Goal: Check status

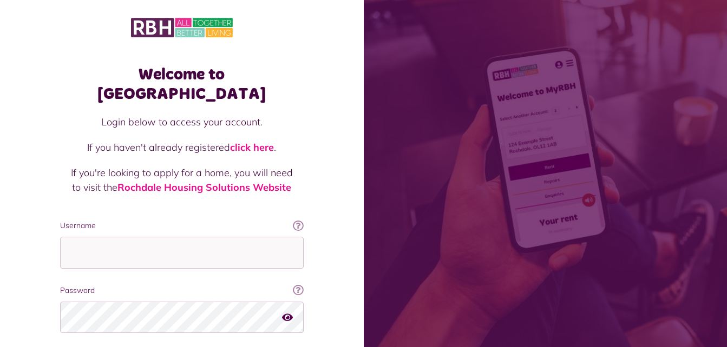
click at [185, 241] on input "Username" at bounding box center [182, 253] width 244 height 32
type input "**********"
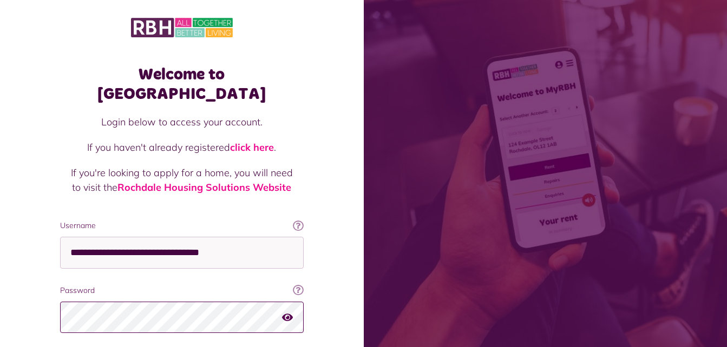
click at [216, 336] on fieldset "**********" at bounding box center [182, 300] width 244 height 160
click at [207, 334] on fieldset "**********" at bounding box center [182, 300] width 244 height 160
click at [288, 313] on icon "button" at bounding box center [287, 318] width 11 height 10
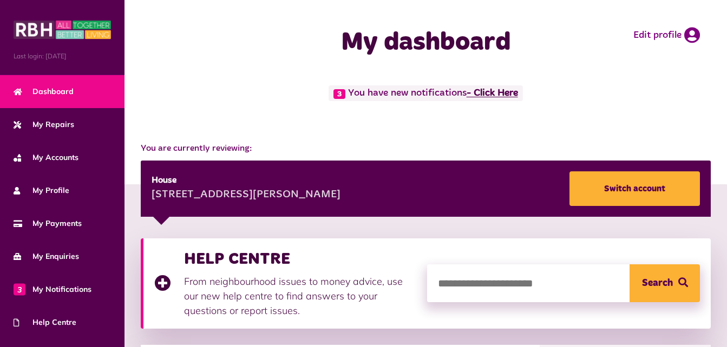
click at [506, 97] on link "- Click Here" at bounding box center [492, 94] width 51 height 10
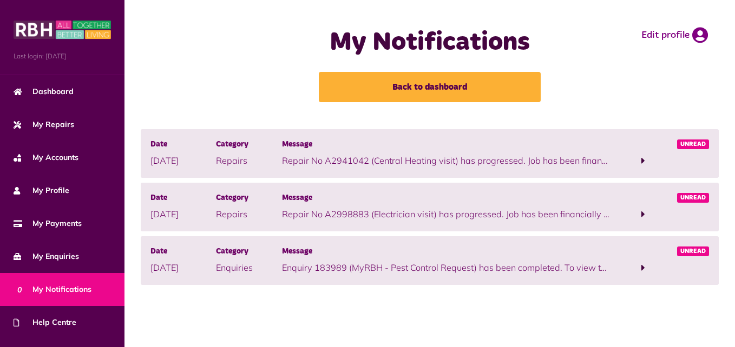
click at [594, 161] on p "Repair No A2941042 (Central Heating visit) has progressed. Job has been financi…" at bounding box center [446, 160] width 329 height 13
click at [647, 161] on span at bounding box center [643, 161] width 65 height 15
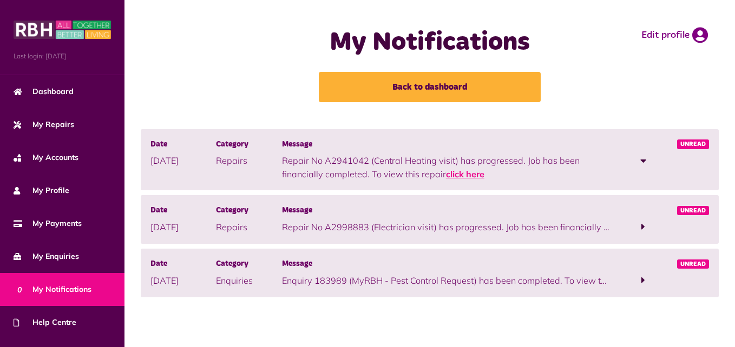
click at [459, 173] on link "click here" at bounding box center [465, 174] width 38 height 11
click at [642, 231] on span at bounding box center [643, 227] width 4 height 10
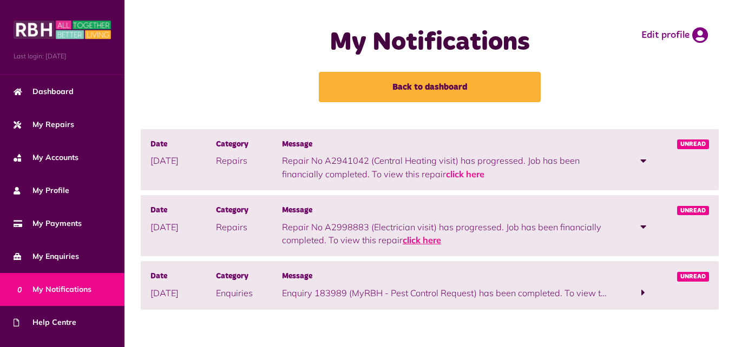
click at [425, 241] on link "click here" at bounding box center [422, 240] width 38 height 11
click at [644, 290] on span at bounding box center [643, 293] width 4 height 10
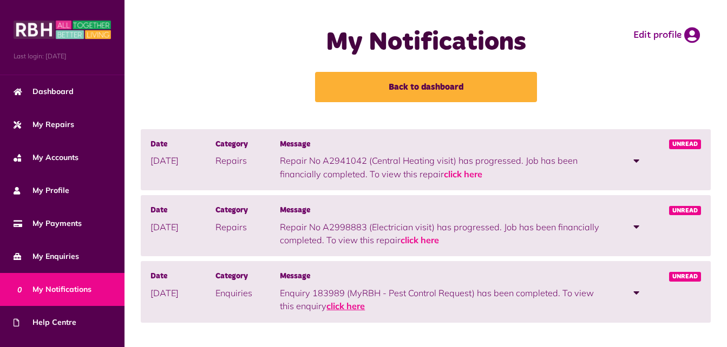
click at [344, 307] on link "click here" at bounding box center [345, 306] width 38 height 11
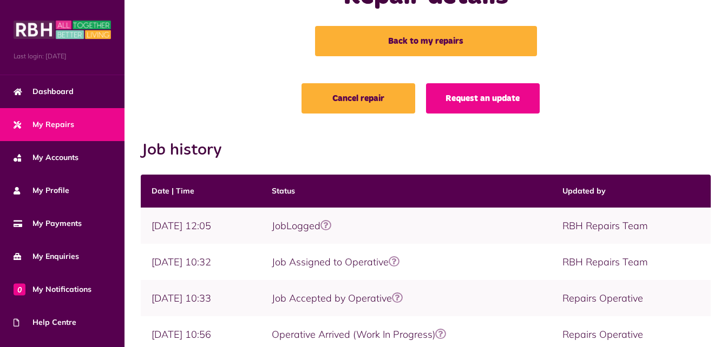
scroll to position [5, 0]
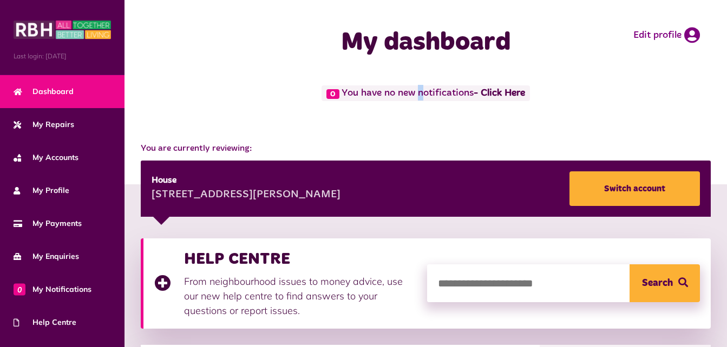
drag, startPoint x: 0, startPoint y: 0, endPoint x: 411, endPoint y: 93, distance: 421.6
click at [411, 93] on span "0 You have no new notifications - Click Here" at bounding box center [425, 94] width 208 height 16
click at [363, 124] on div "0 You have no new notifications - Click Here" at bounding box center [425, 109] width 602 height 46
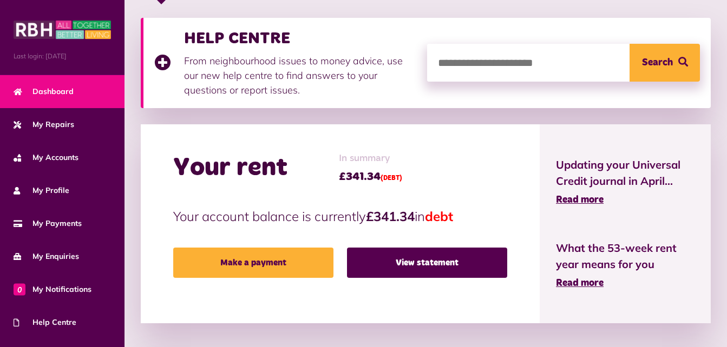
scroll to position [238, 0]
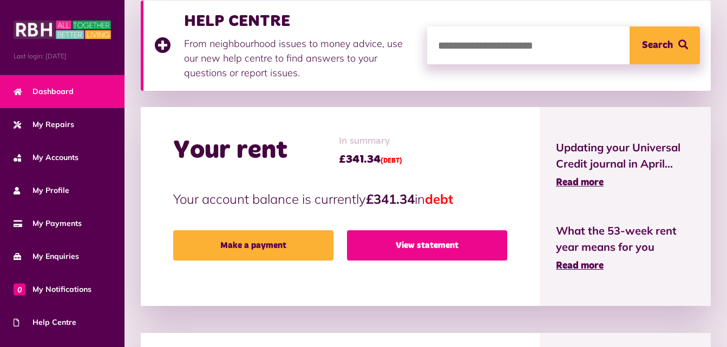
click at [439, 239] on link "View statement" at bounding box center [427, 246] width 160 height 30
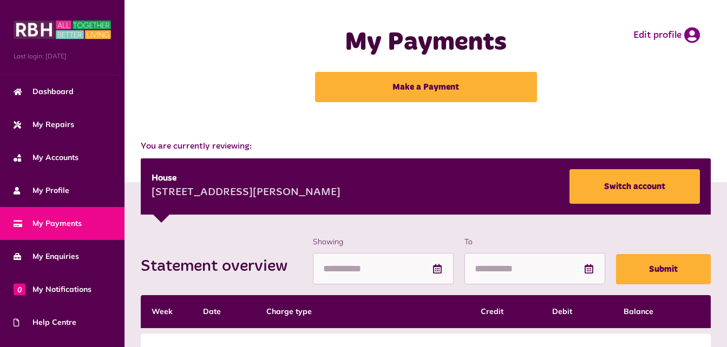
scroll to position [90, 0]
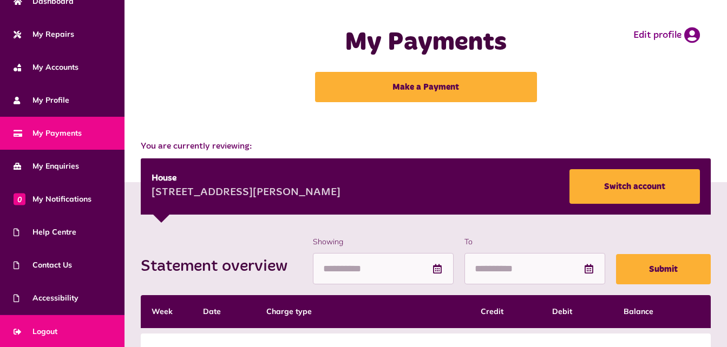
click at [45, 335] on span "Logout" at bounding box center [36, 331] width 44 height 11
